Goal: Information Seeking & Learning: Find specific fact

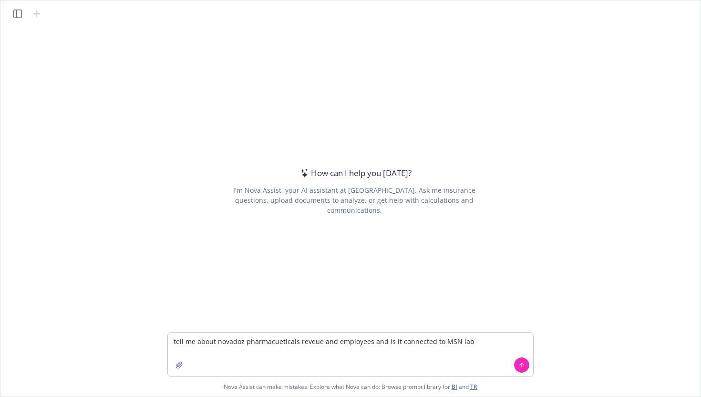
type textarea "tell me about novadoz pharmacueticals reveue and employees and is it connected …"
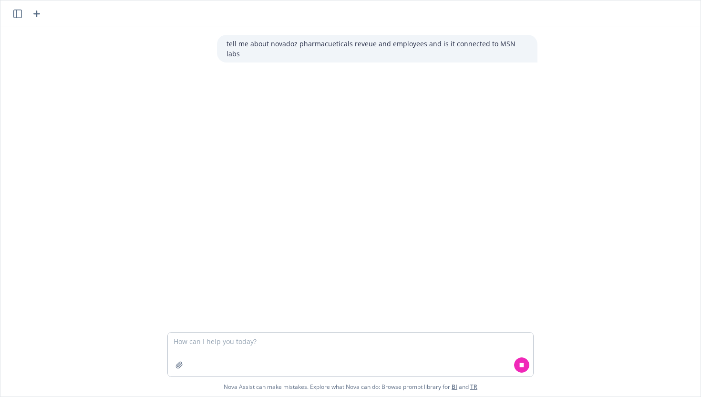
click at [362, 44] on p "tell me about novadoz pharmacueticals reveue and employees and is it connected …" at bounding box center [378, 49] width 302 height 20
click at [350, 43] on p "tell me about novadoz pharmacueticals reveue and employees and is it connected …" at bounding box center [378, 49] width 302 height 20
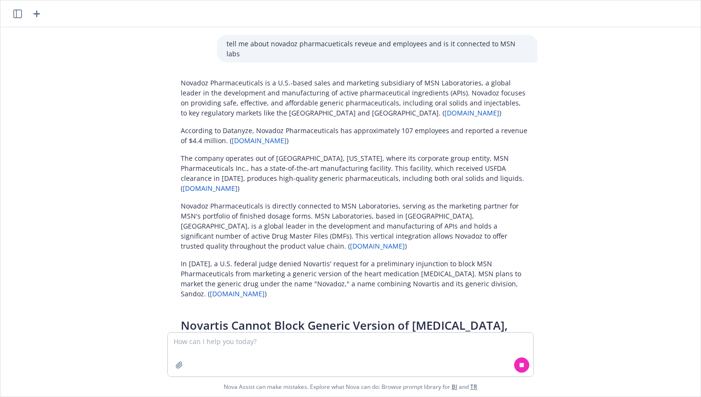
scroll to position [48, 0]
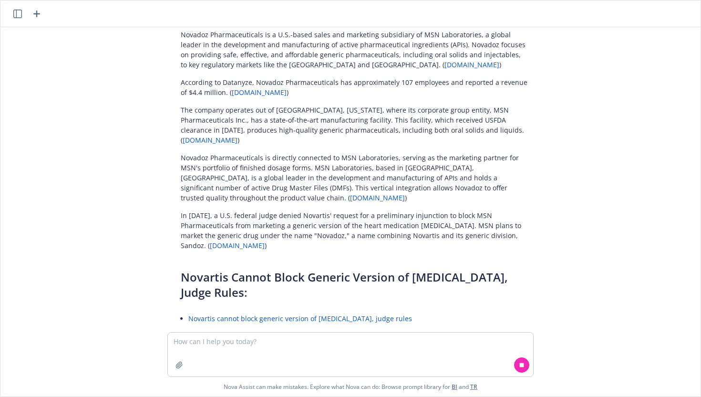
click at [290, 270] on h2 "Novartis Cannot Block Generic Version of [MEDICAL_DATA], Judge Rules:" at bounding box center [354, 285] width 347 height 31
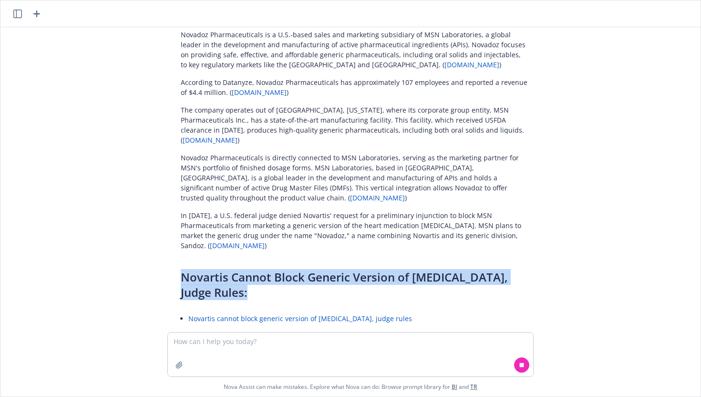
click at [290, 270] on h2 "Novartis Cannot Block Generic Version of [MEDICAL_DATA], Judge Rules:" at bounding box center [354, 285] width 347 height 31
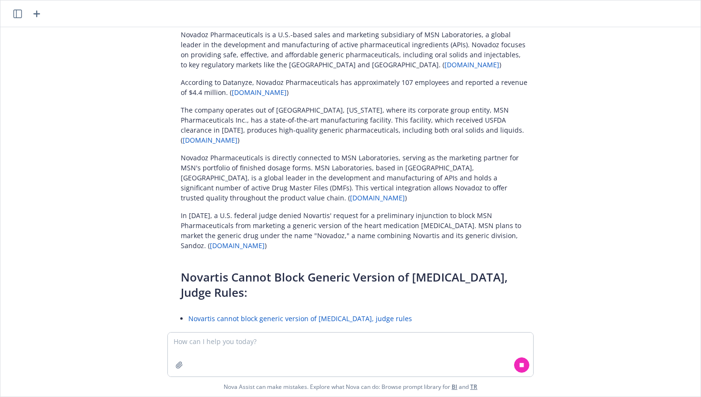
click at [277, 270] on h2 "Novartis Cannot Block Generic Version of [MEDICAL_DATA], Judge Rules:" at bounding box center [354, 285] width 347 height 31
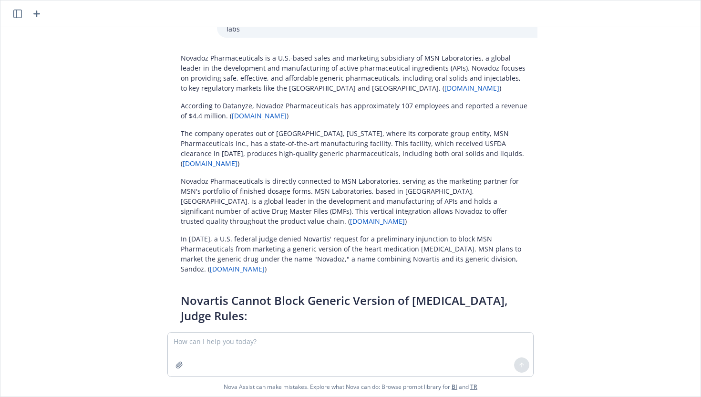
scroll to position [0, 0]
